Goal: Task Accomplishment & Management: Use online tool/utility

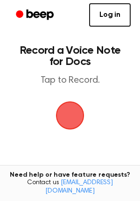
click at [60, 115] on span "button" at bounding box center [70, 115] width 52 height 52
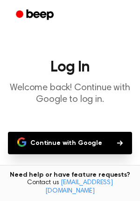
click at [63, 134] on button "Continue with Google" at bounding box center [70, 143] width 124 height 22
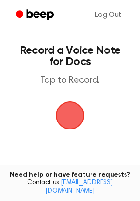
click at [67, 113] on span "button" at bounding box center [70, 115] width 52 height 52
click at [65, 108] on span "button" at bounding box center [69, 115] width 51 height 51
click at [64, 123] on span "button" at bounding box center [70, 115] width 47 height 47
